Goal: Transaction & Acquisition: Register for event/course

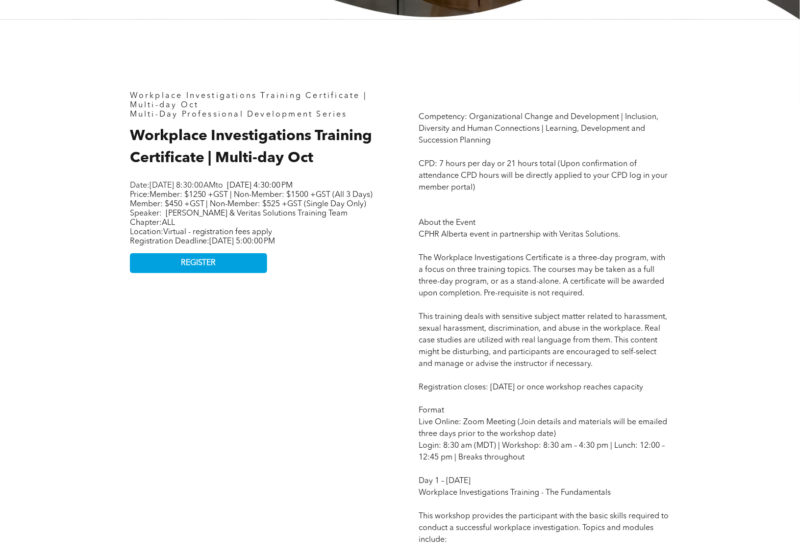
scroll to position [368, 0]
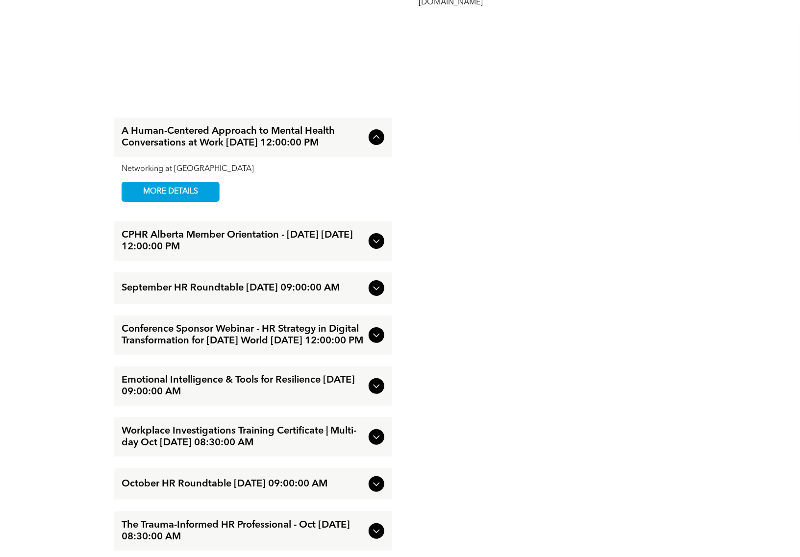
scroll to position [1225, 0]
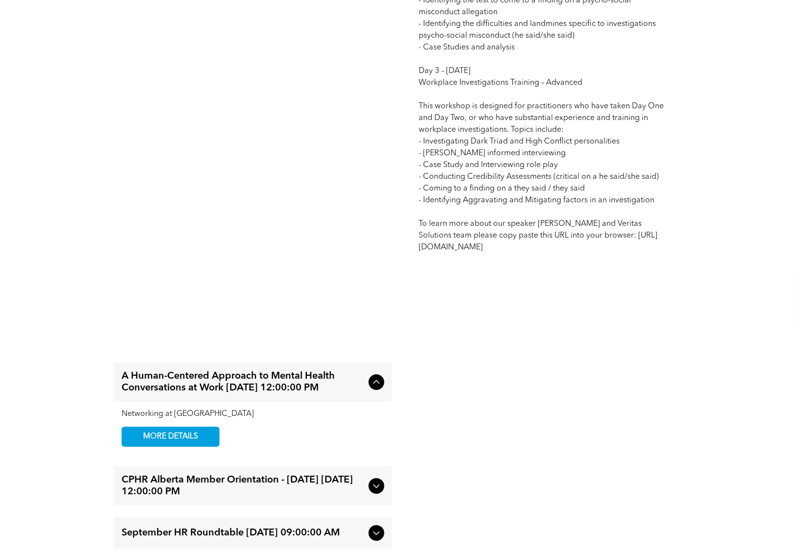
drag, startPoint x: 471, startPoint y: 235, endPoint x: 456, endPoint y: 187, distance: 50.7
drag, startPoint x: 456, startPoint y: 187, endPoint x: 447, endPoint y: 148, distance: 40.3
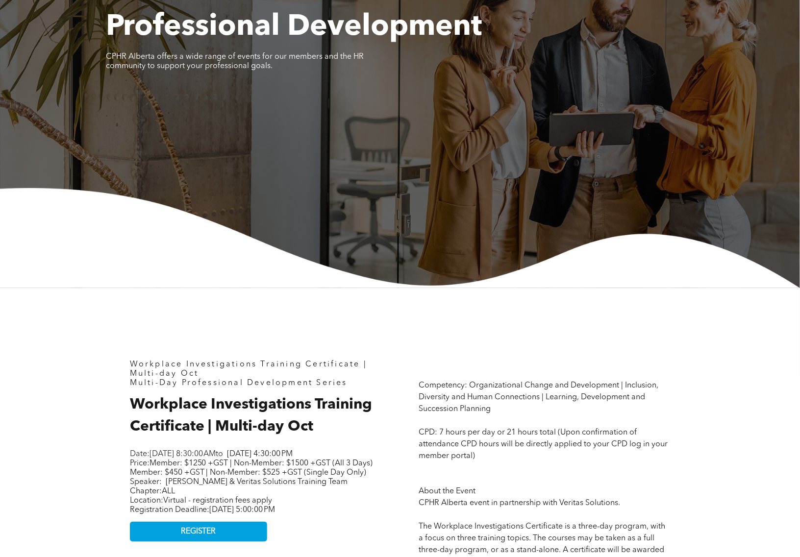
scroll to position [368, 0]
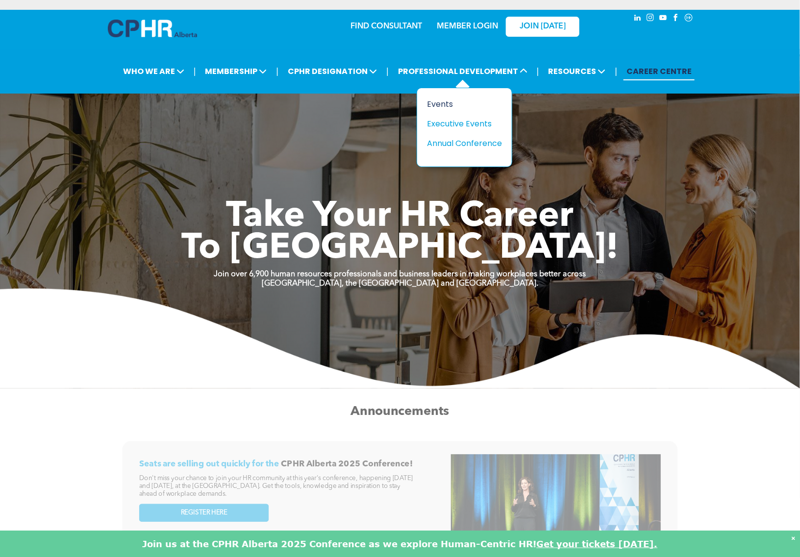
click at [444, 106] on div "Events" at bounding box center [461, 104] width 68 height 12
click at [444, 103] on div "Events" at bounding box center [461, 104] width 68 height 12
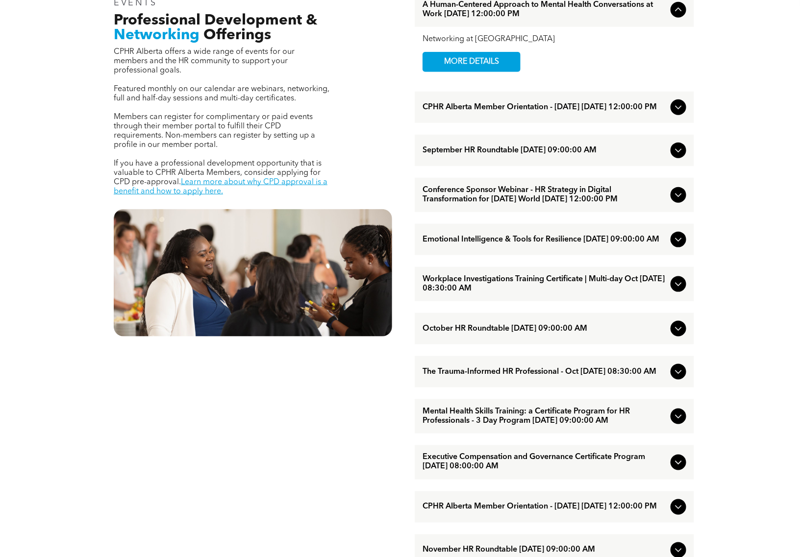
scroll to position [613, 0]
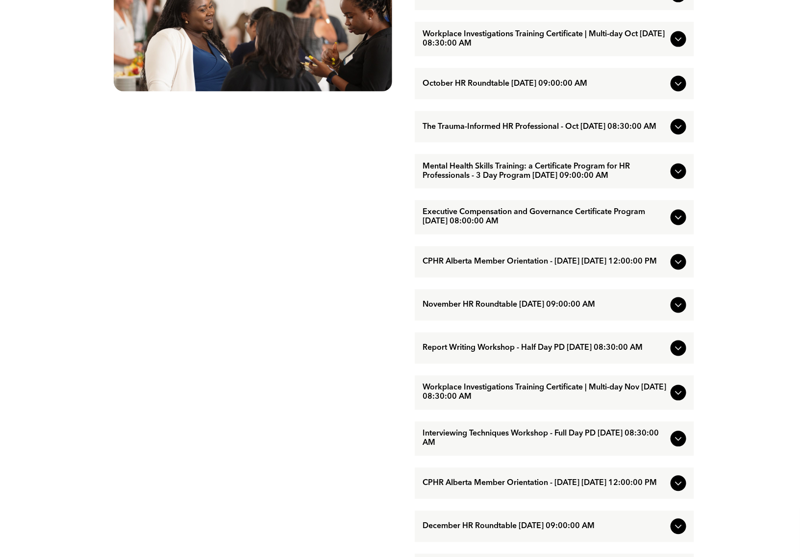
click at [508, 181] on span "Mental Health Skills Training: a Certificate Program for HR Professionals - 3 D…" at bounding box center [545, 171] width 244 height 19
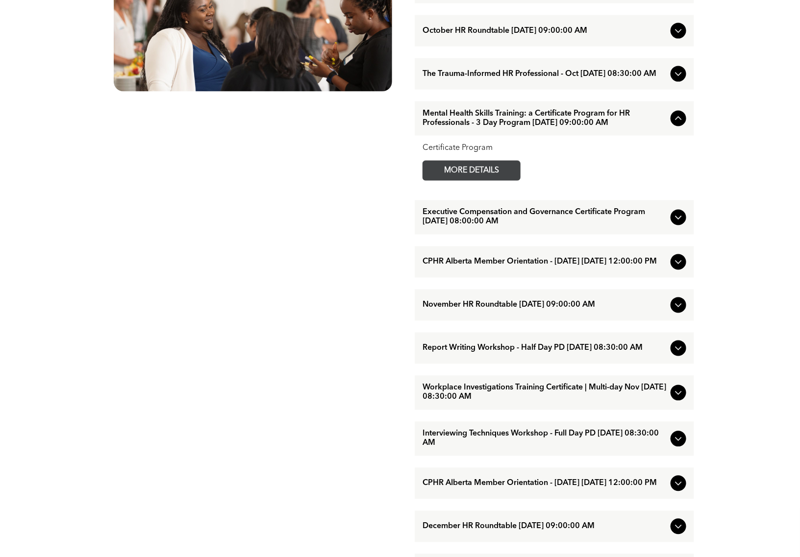
drag, startPoint x: 493, startPoint y: 182, endPoint x: 488, endPoint y: 190, distance: 9.2
click at [493, 180] on span "MORE DETAILS" at bounding box center [471, 170] width 77 height 19
